Goal: Task Accomplishment & Management: Manage account settings

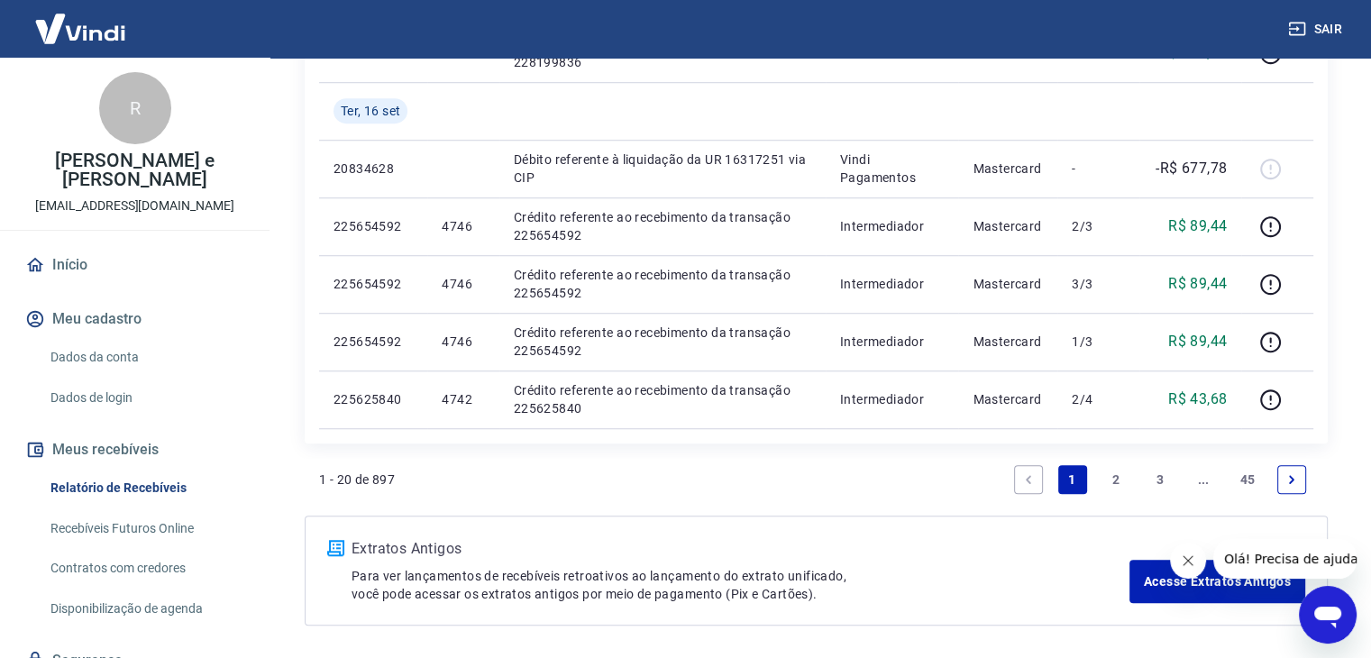
scroll to position [1415, 0]
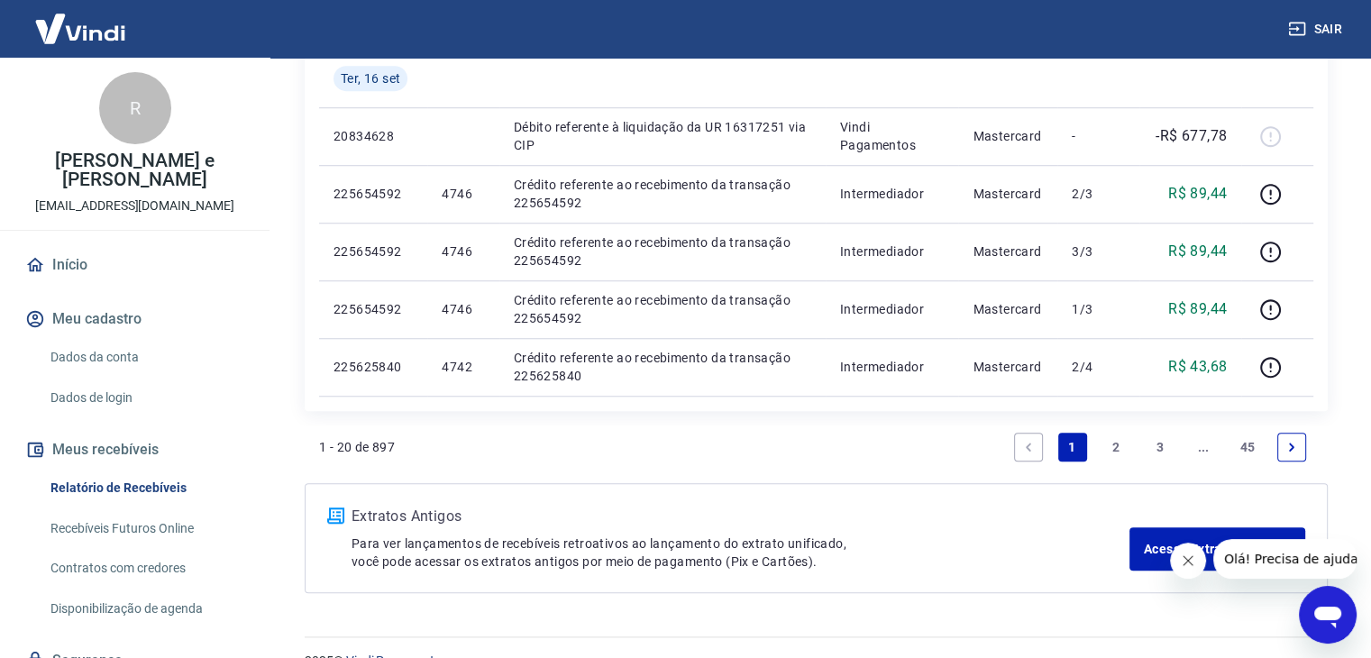
click at [1114, 448] on link "2" at bounding box center [1115, 447] width 29 height 29
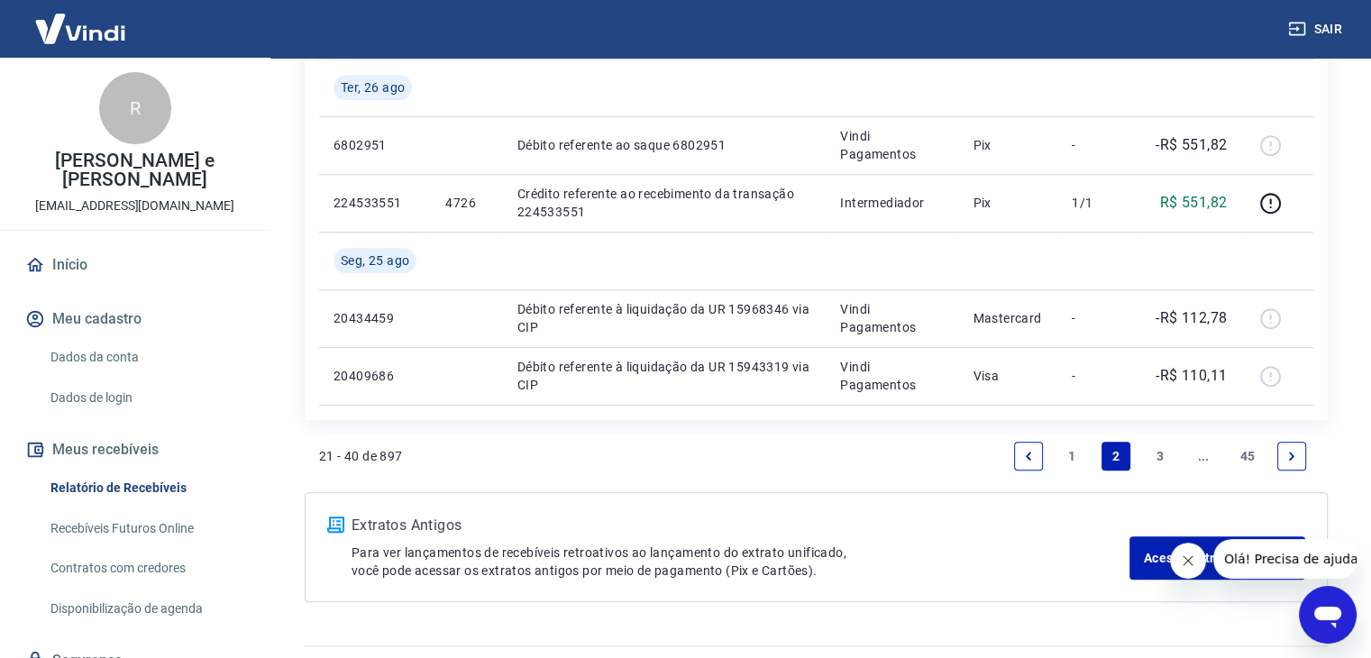
scroll to position [1564, 0]
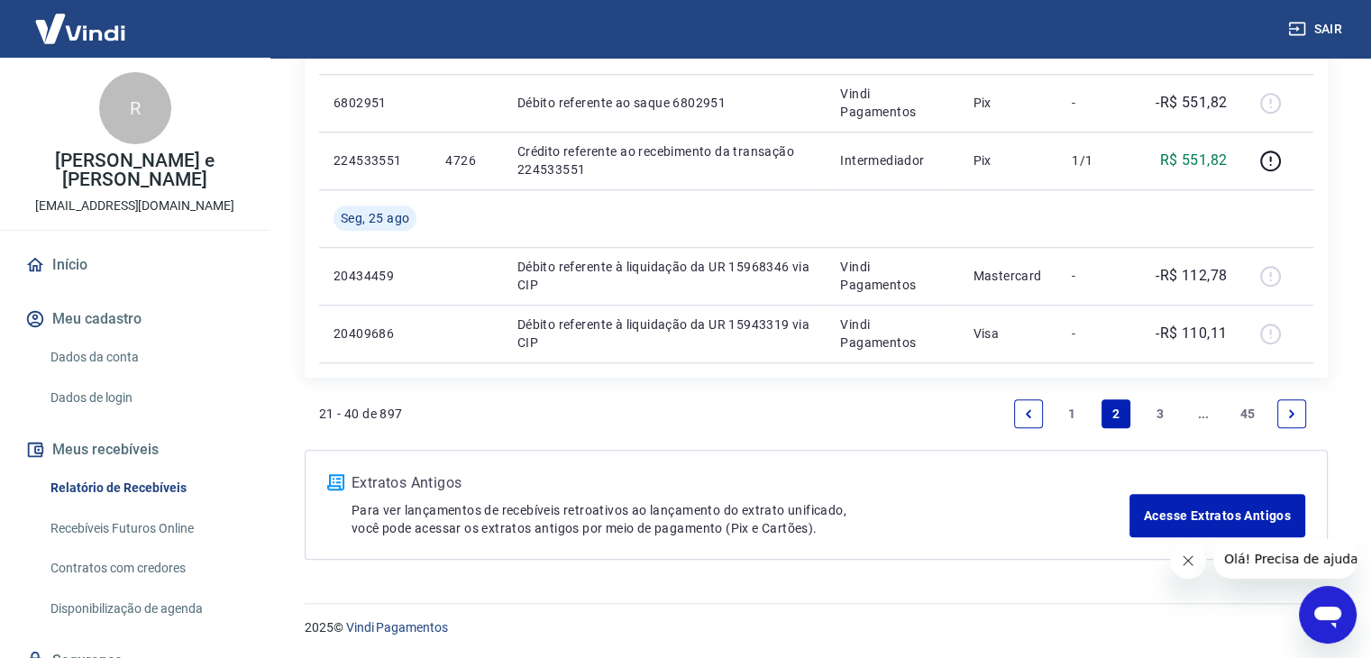
click at [1081, 414] on link "1" at bounding box center [1072, 413] width 29 height 29
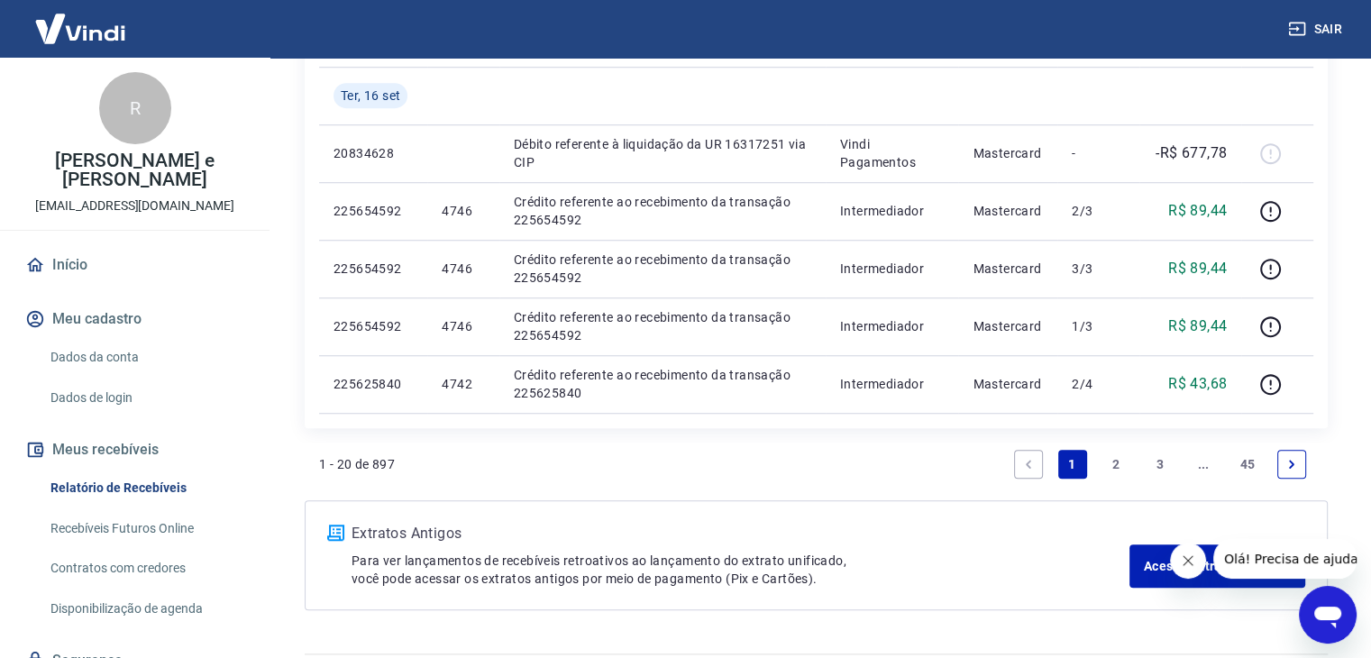
scroll to position [1448, 0]
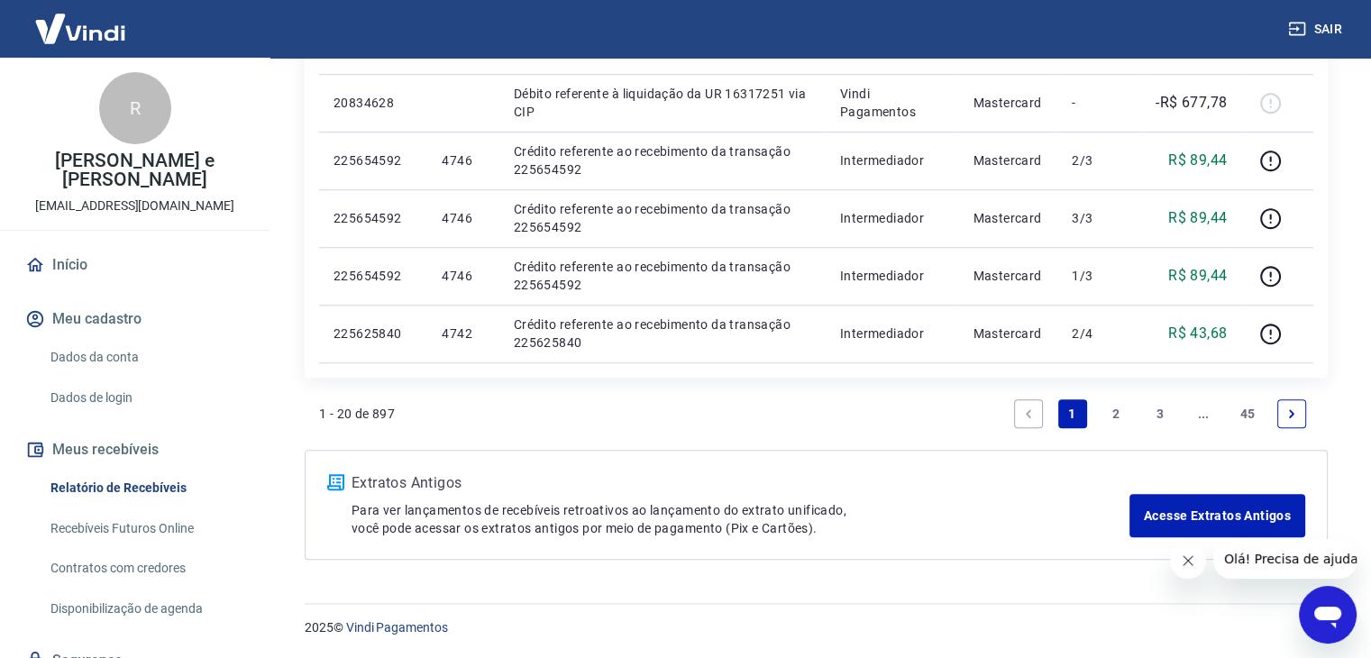
click at [1121, 424] on link "2" at bounding box center [1115, 413] width 29 height 29
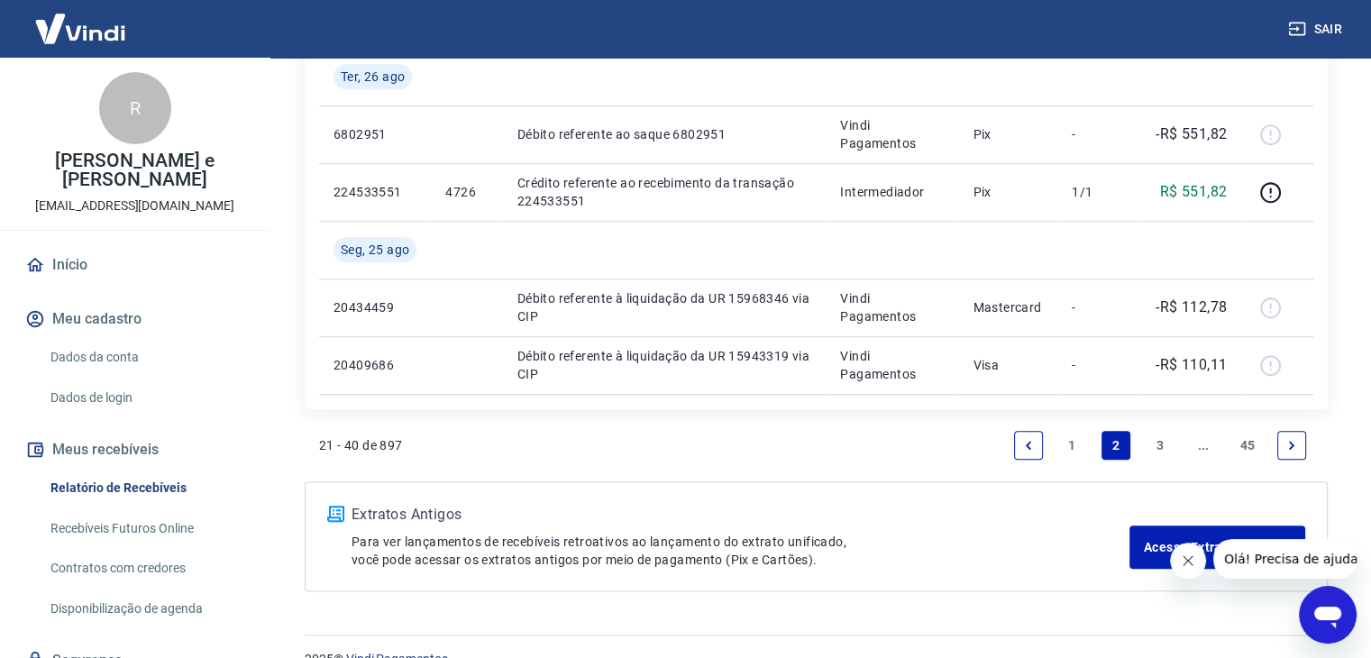
scroll to position [1564, 0]
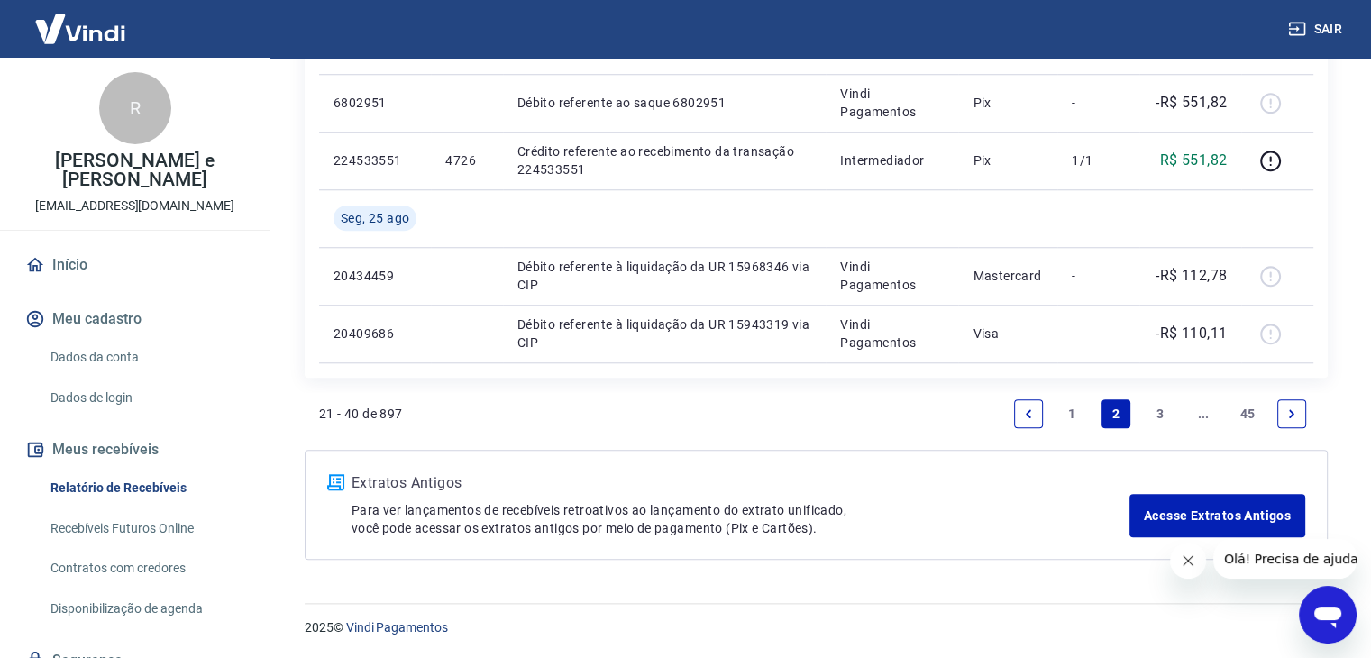
click at [1157, 415] on link "3" at bounding box center [1159, 413] width 29 height 29
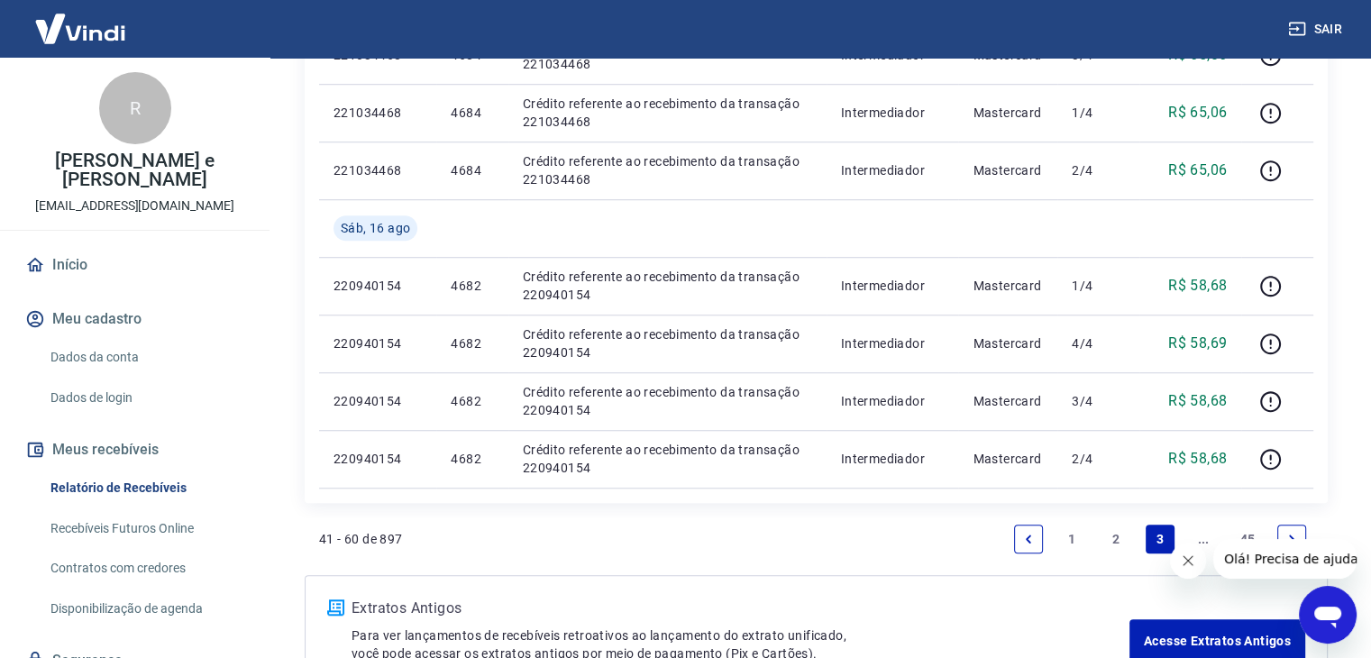
scroll to position [1448, 0]
